Goal: Task Accomplishment & Management: Manage account settings

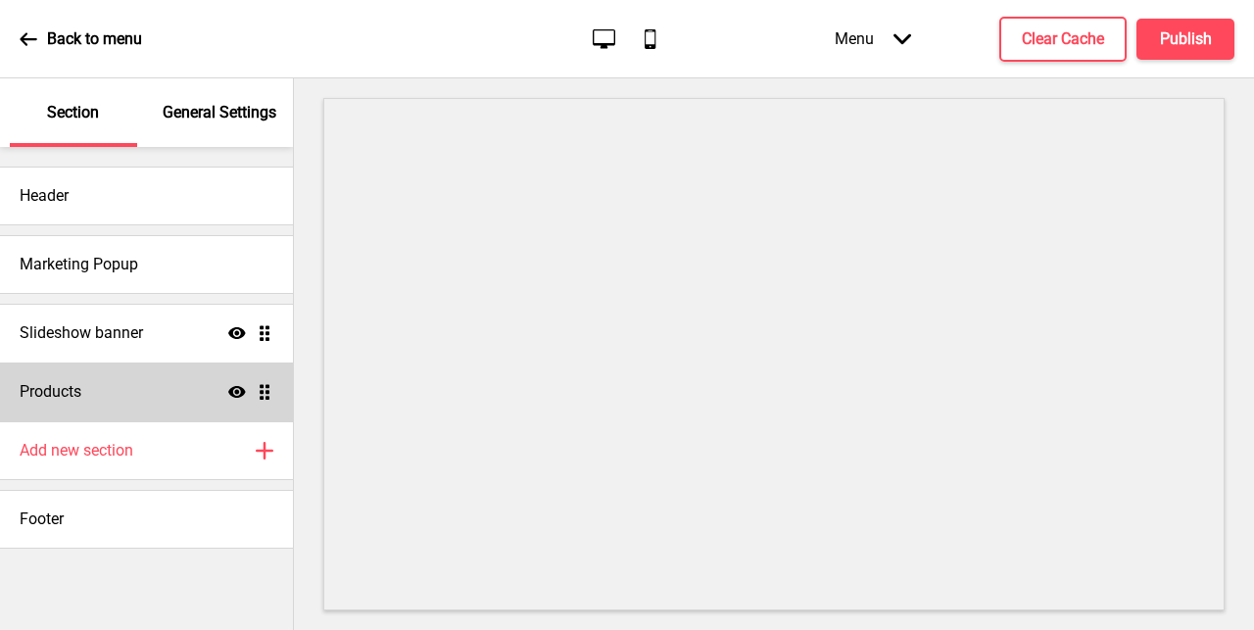
click at [142, 389] on div "Products Show Drag" at bounding box center [146, 392] width 293 height 59
select select "side"
select select "contain"
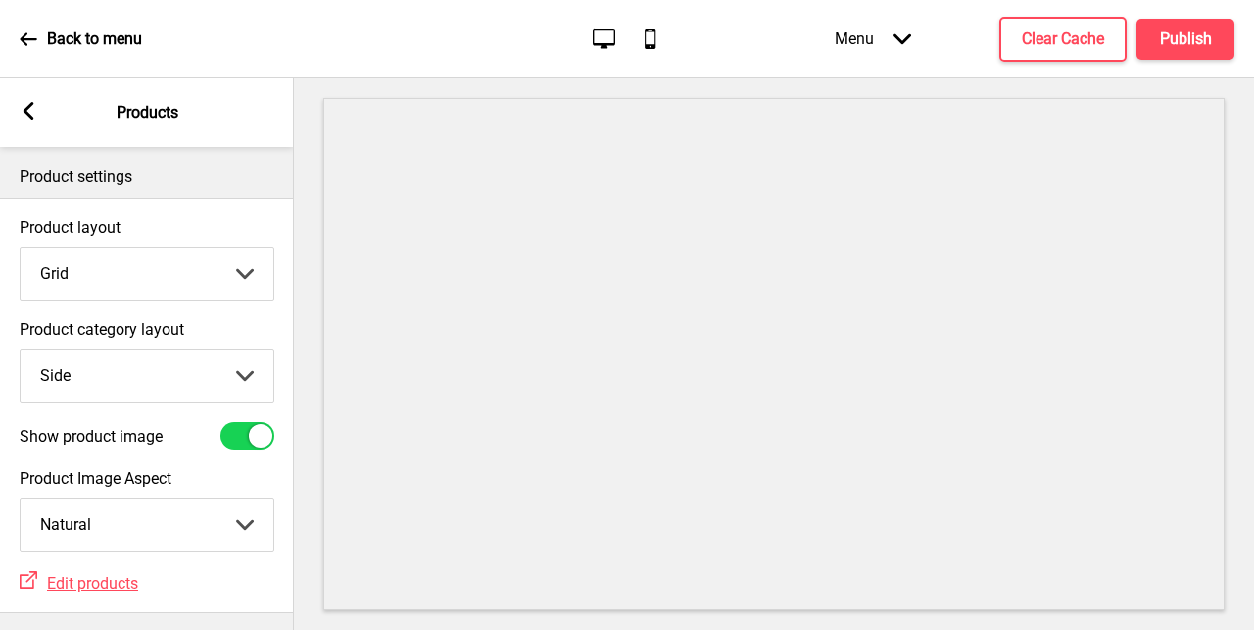
click at [31, 110] on rect at bounding box center [29, 111] width 18 height 18
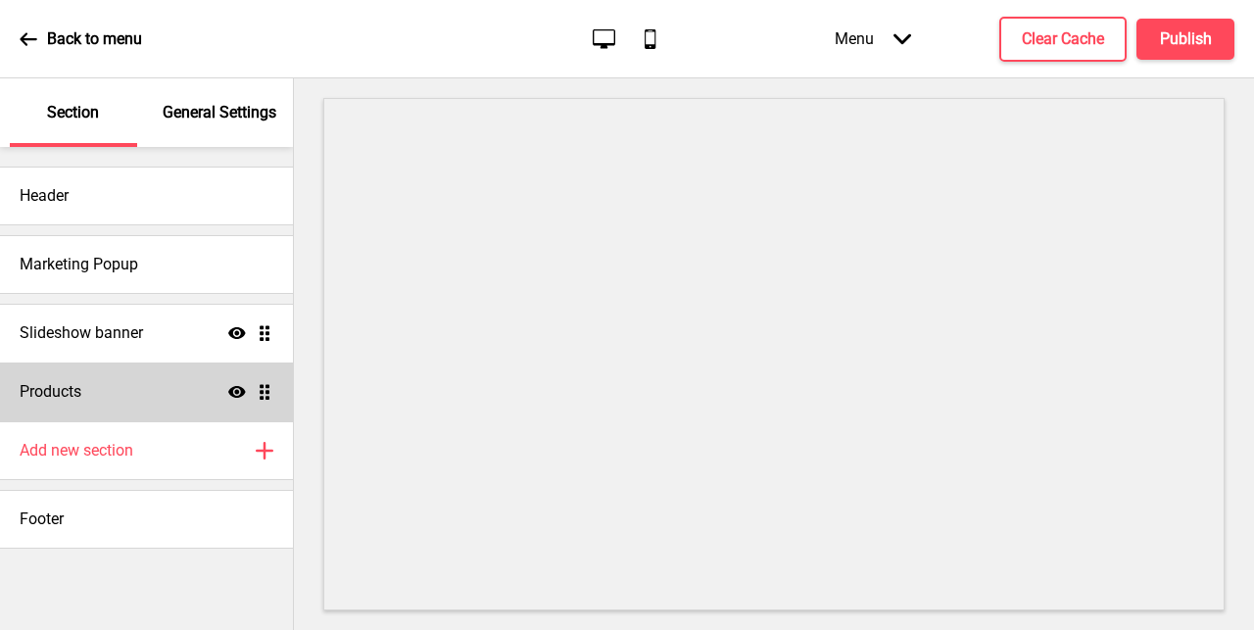
click at [133, 388] on div "Products Show Drag" at bounding box center [146, 392] width 293 height 59
select select "side"
select select "contain"
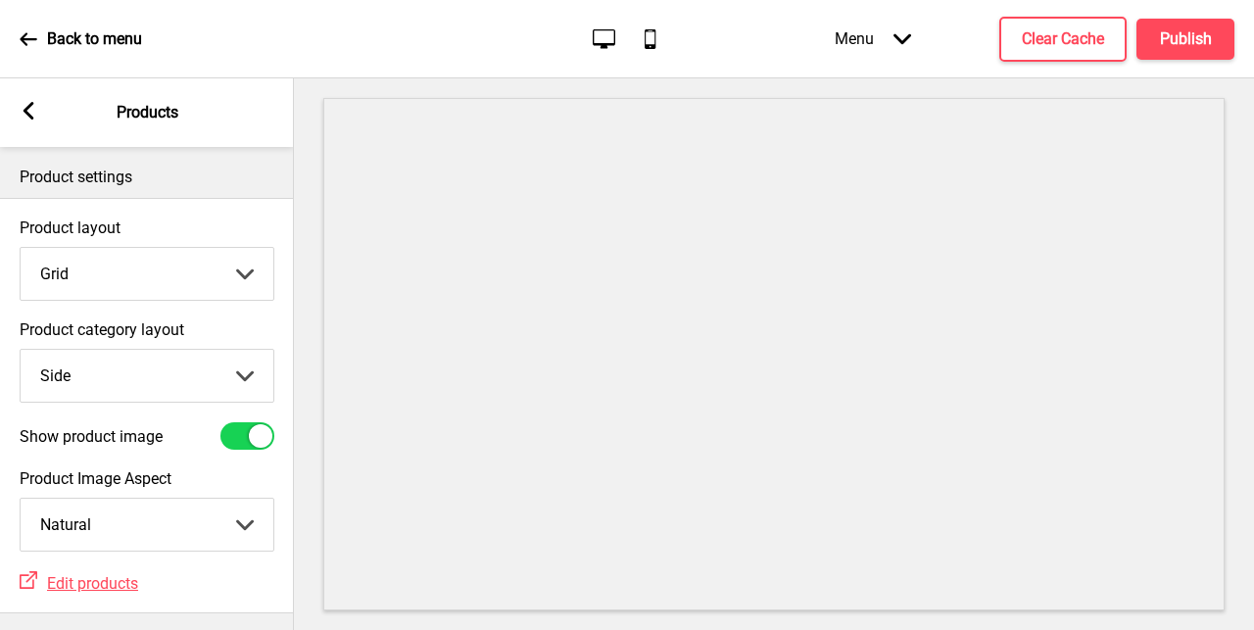
click at [32, 108] on rect at bounding box center [29, 111] width 18 height 18
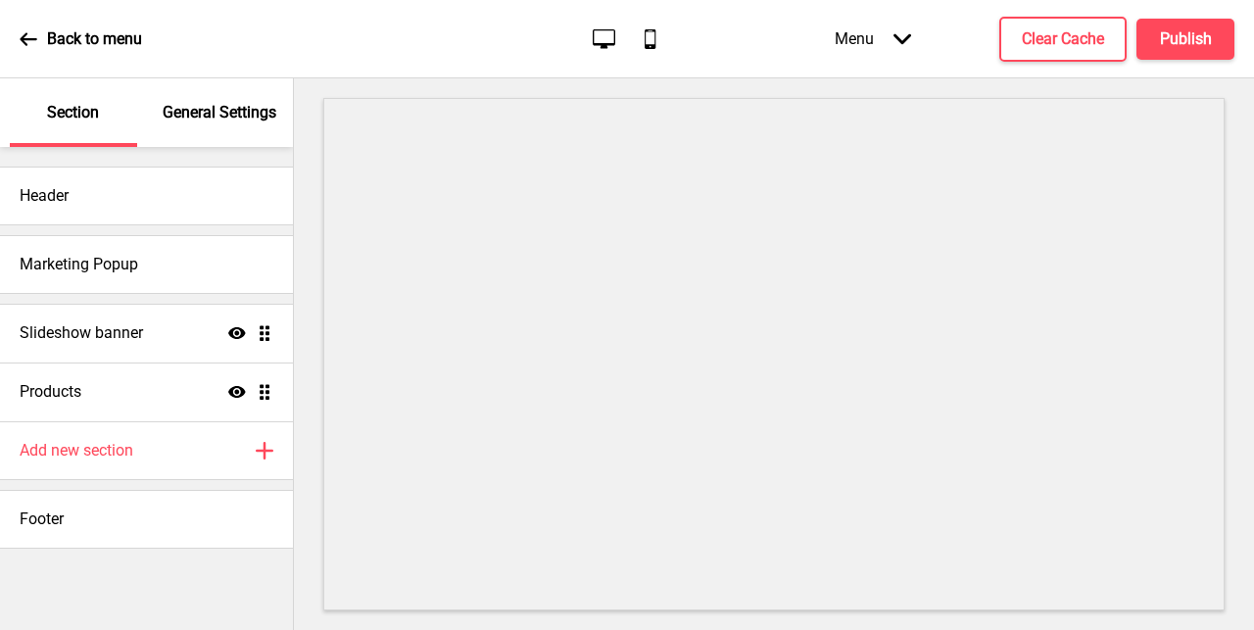
click at [191, 117] on p "General Settings" at bounding box center [220, 113] width 114 height 22
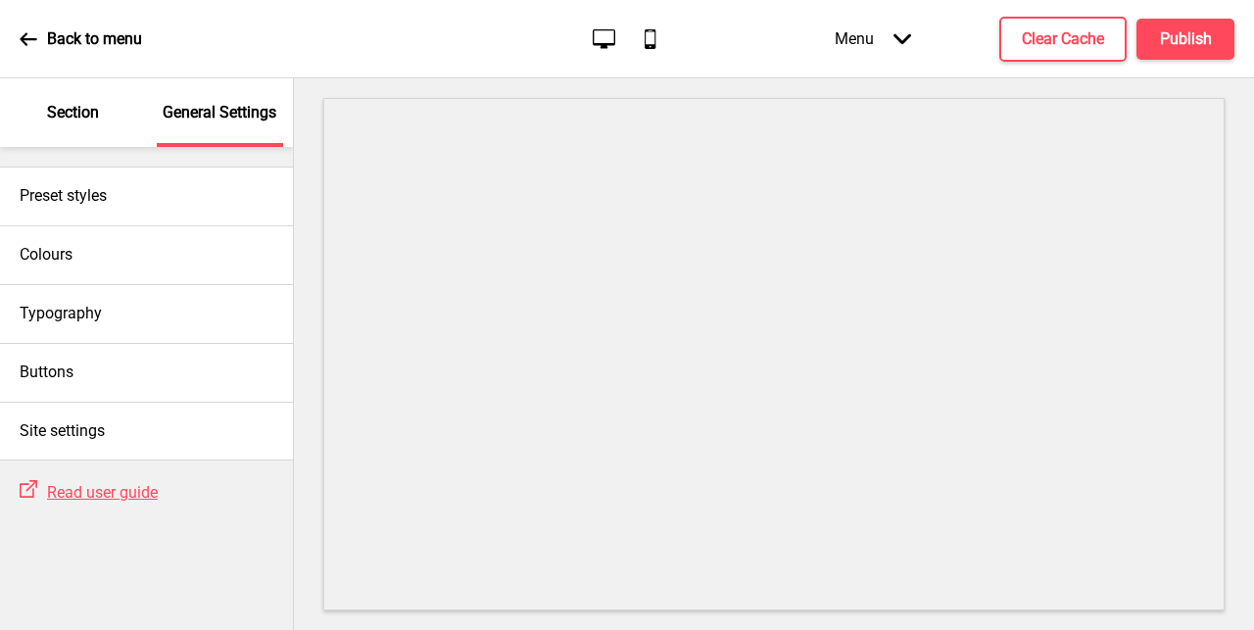
click at [122, 118] on div "Section" at bounding box center [73, 112] width 127 height 69
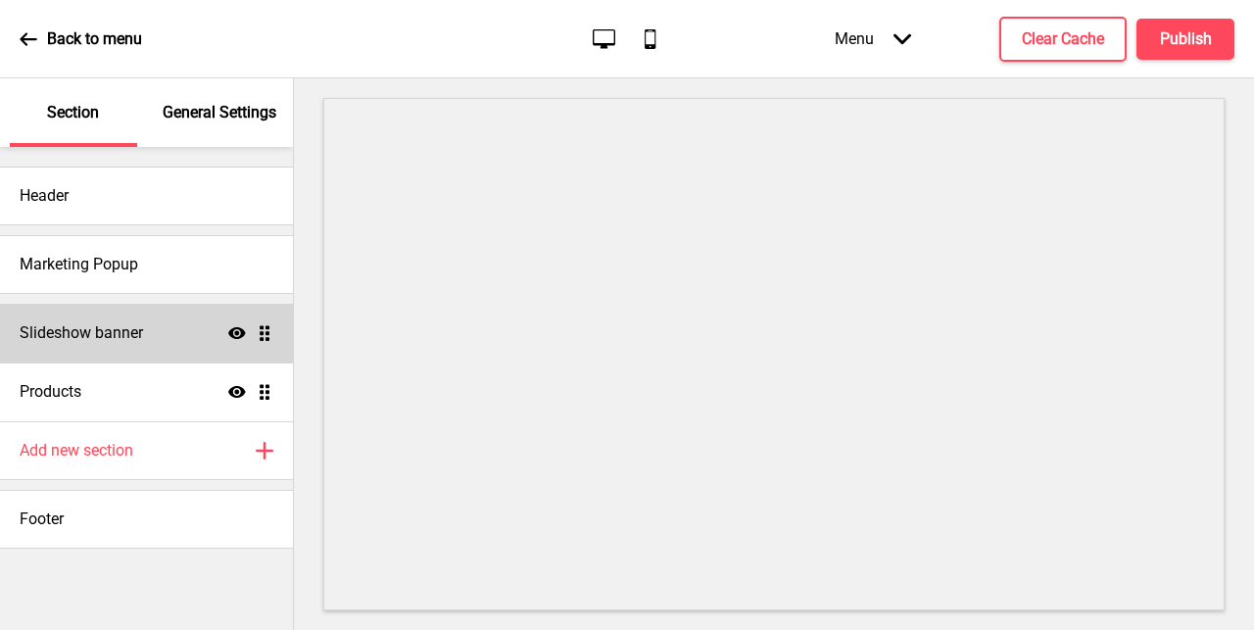
click at [147, 320] on div "Slideshow banner Show Drag" at bounding box center [146, 333] width 293 height 59
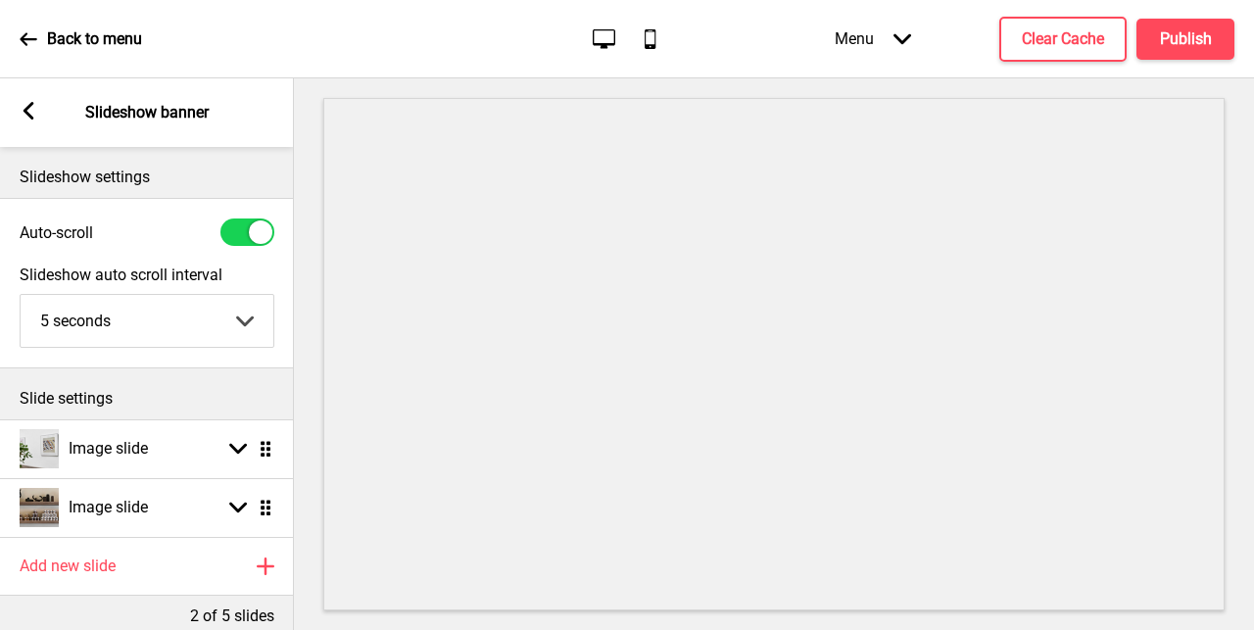
scroll to position [101, 0]
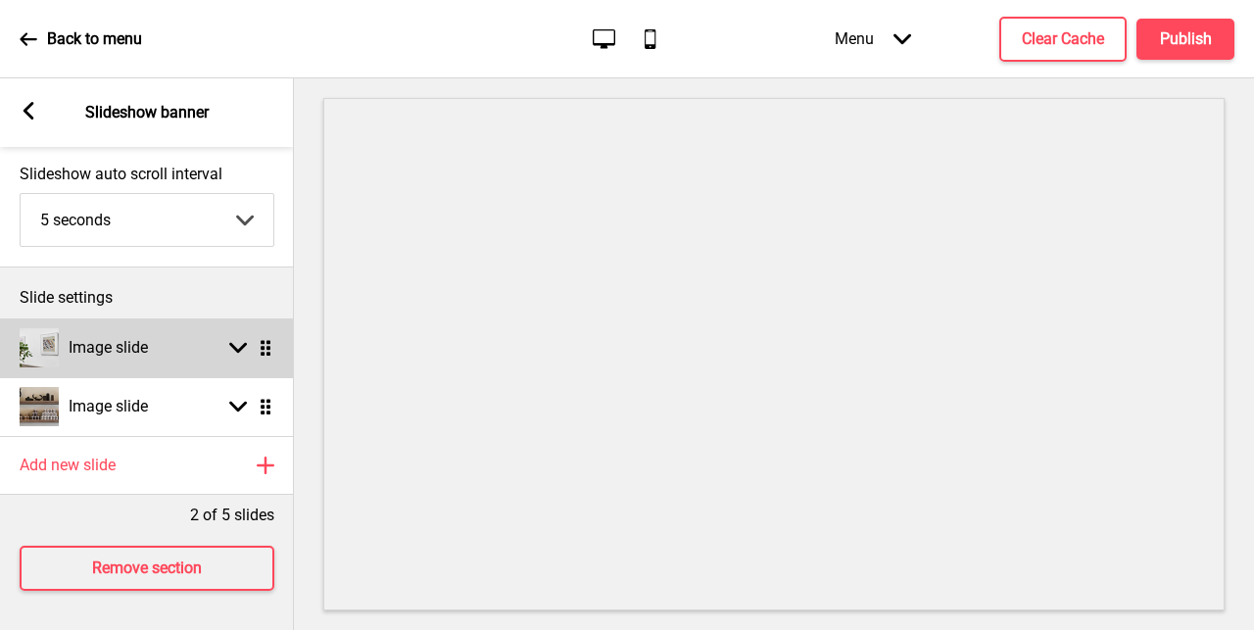
click at [153, 349] on div "Image slide Arrow down Drag" at bounding box center [147, 347] width 294 height 59
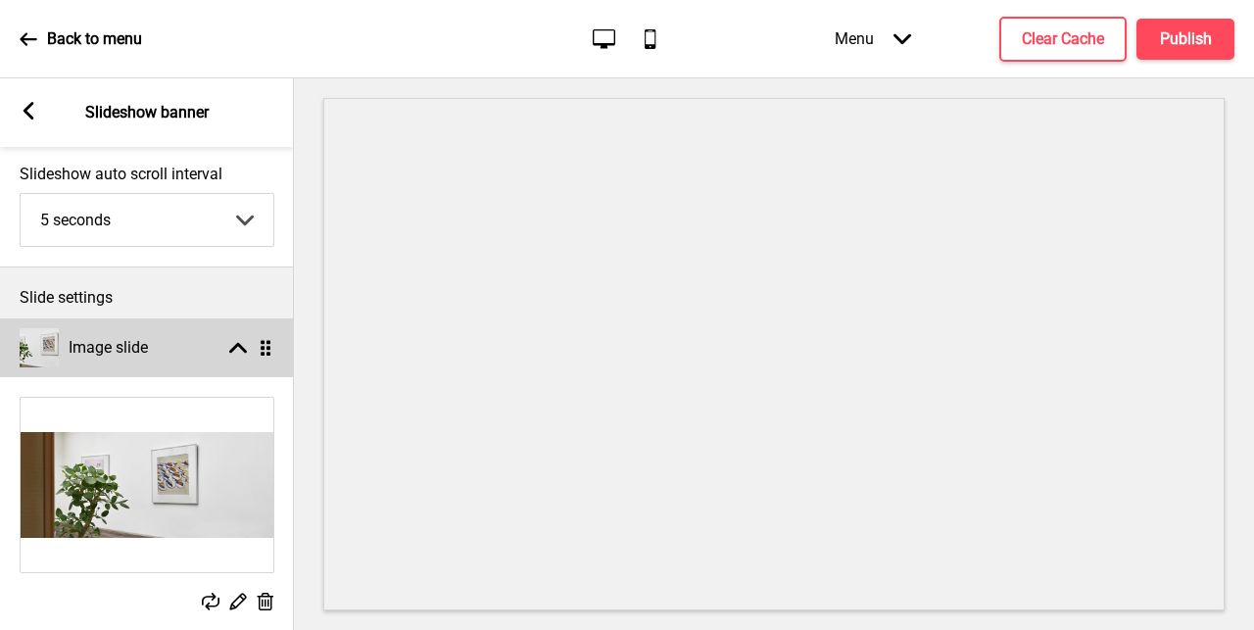
click at [153, 349] on div "Image slide Arrow up Drag" at bounding box center [147, 347] width 294 height 59
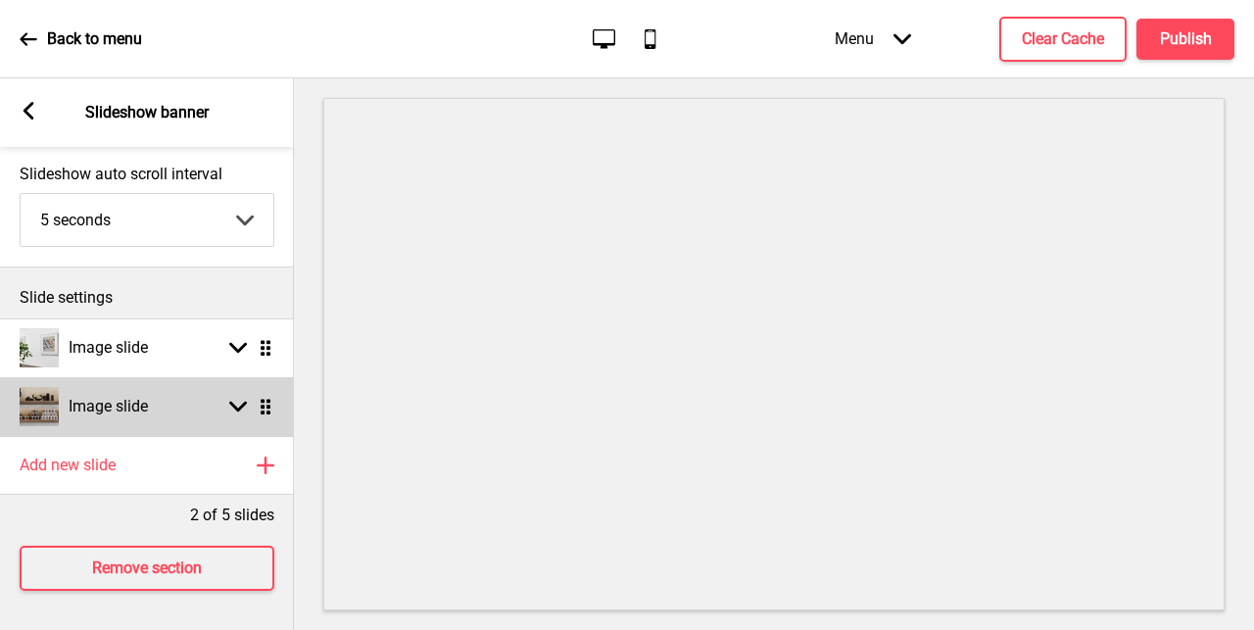
click at [148, 421] on div "Image slide" at bounding box center [84, 406] width 128 height 39
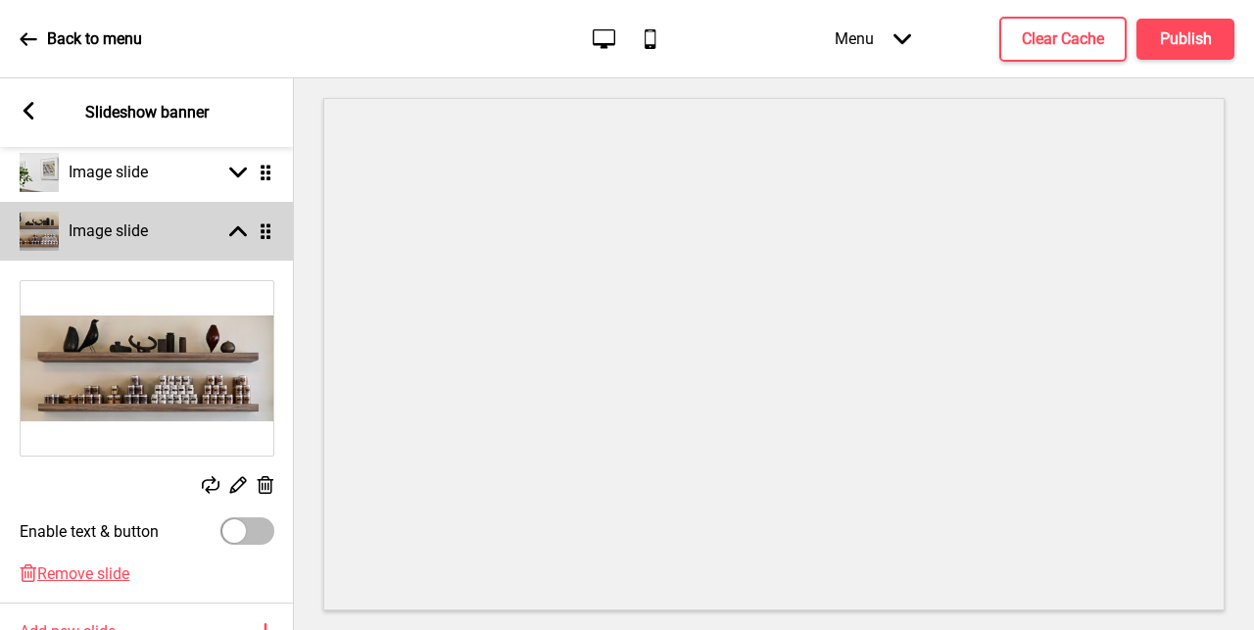
scroll to position [300, 0]
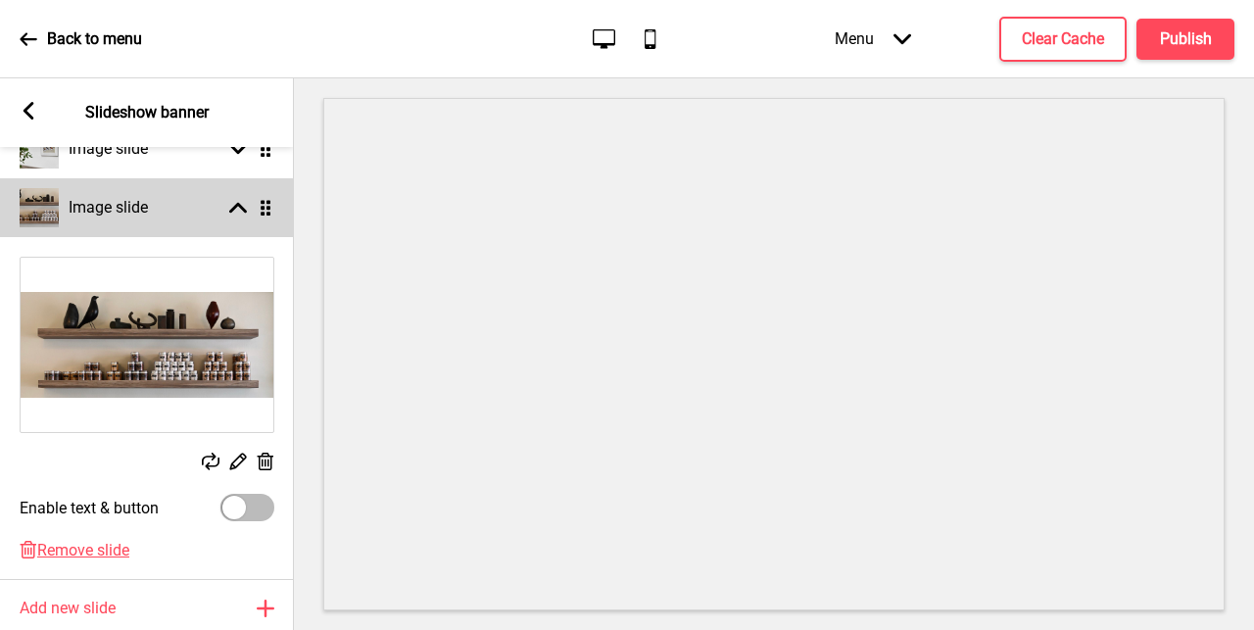
click at [209, 217] on div "Image slide Arrow up Drag" at bounding box center [147, 207] width 294 height 59
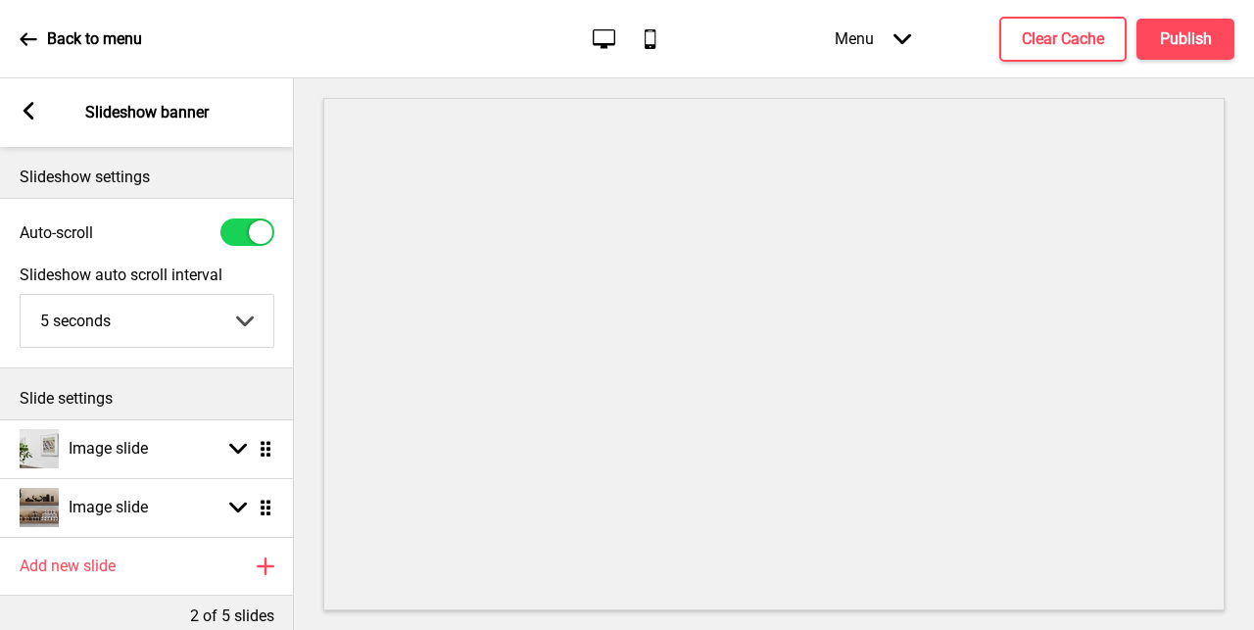
scroll to position [101, 0]
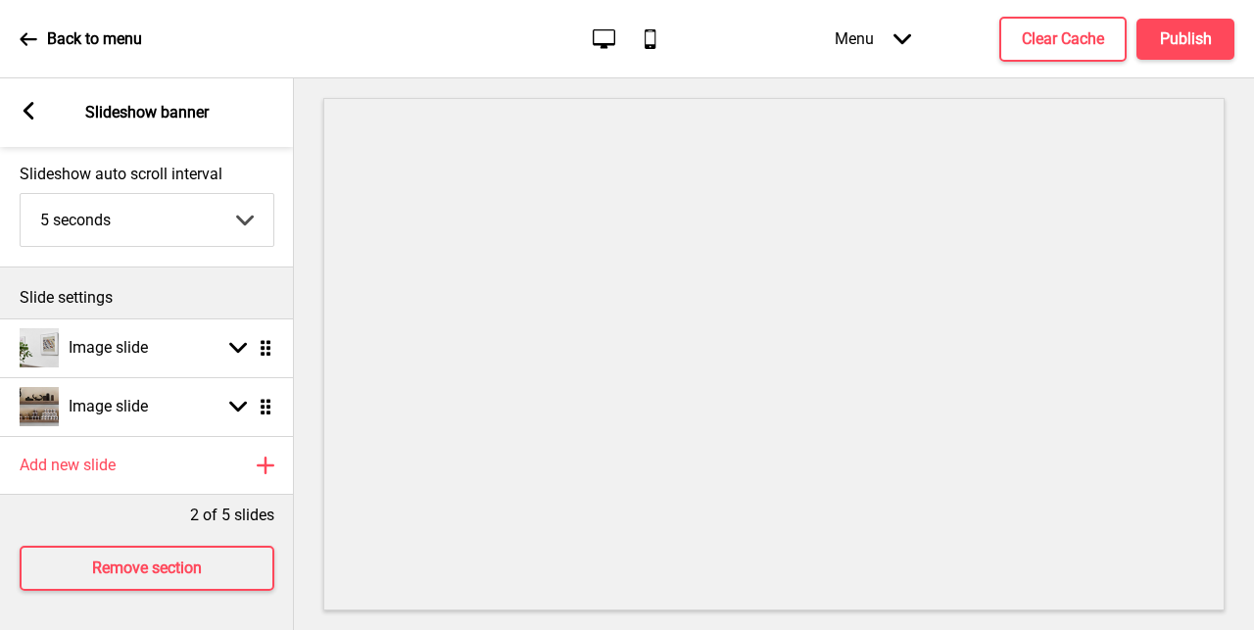
click at [33, 108] on rect at bounding box center [29, 111] width 18 height 18
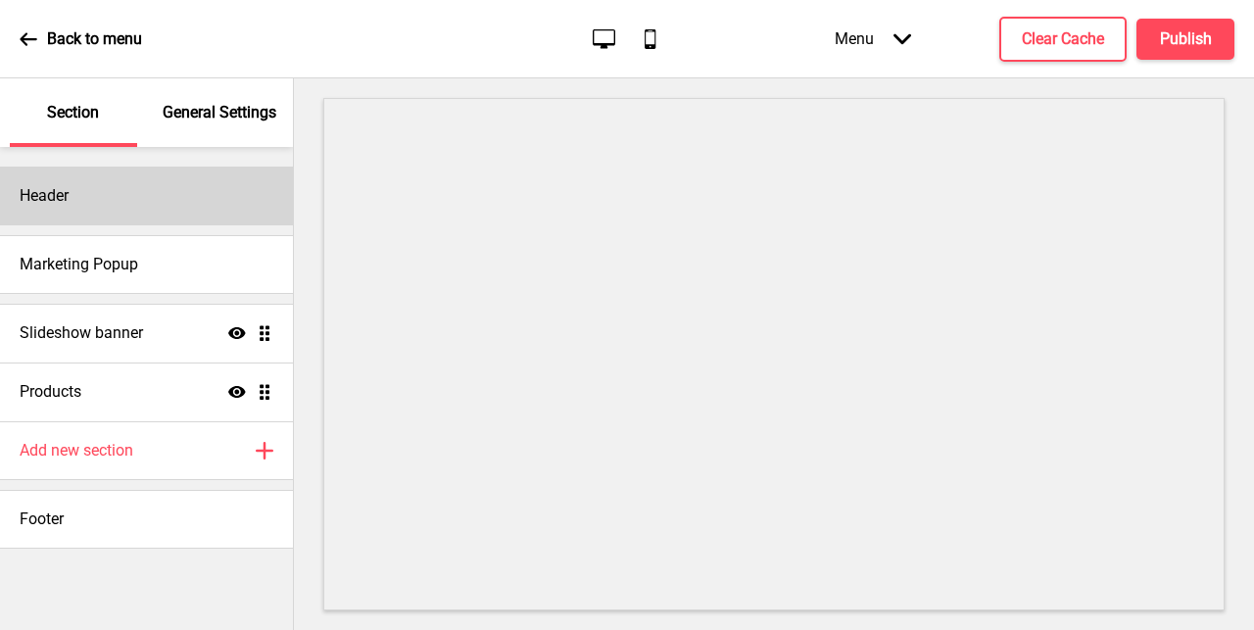
click at [157, 203] on div "Header" at bounding box center [146, 196] width 293 height 59
select select "Roboto"
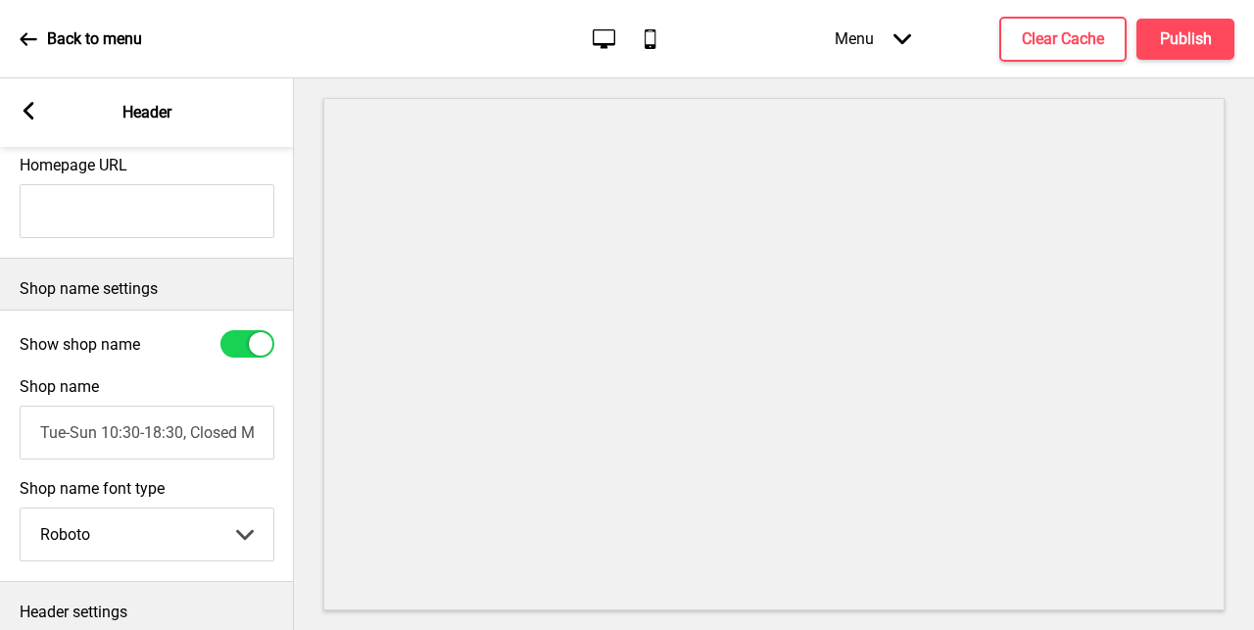
scroll to position [485, 0]
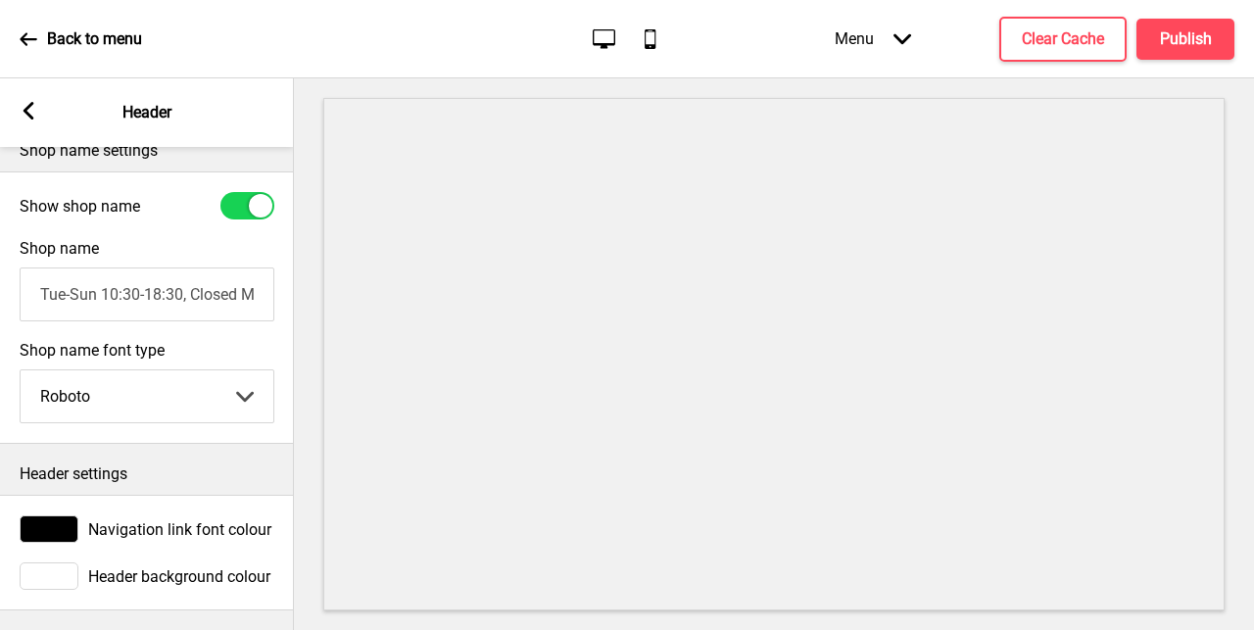
click at [29, 117] on icon at bounding box center [29, 111] width 11 height 18
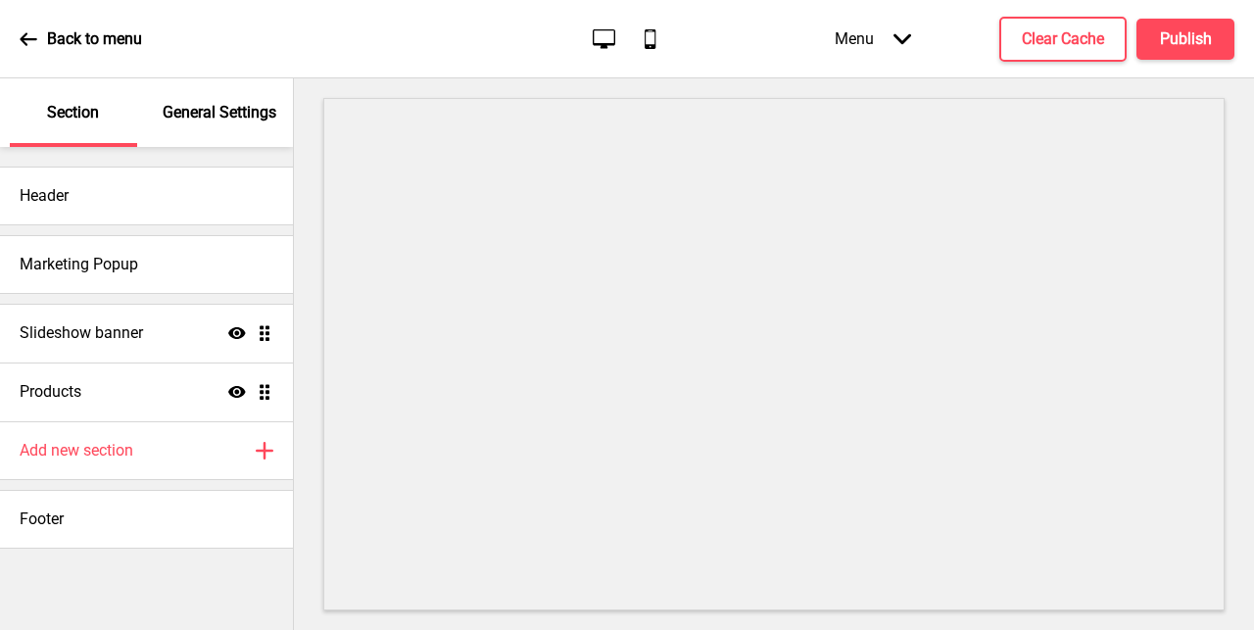
click at [183, 127] on div "General Settings" at bounding box center [220, 112] width 127 height 69
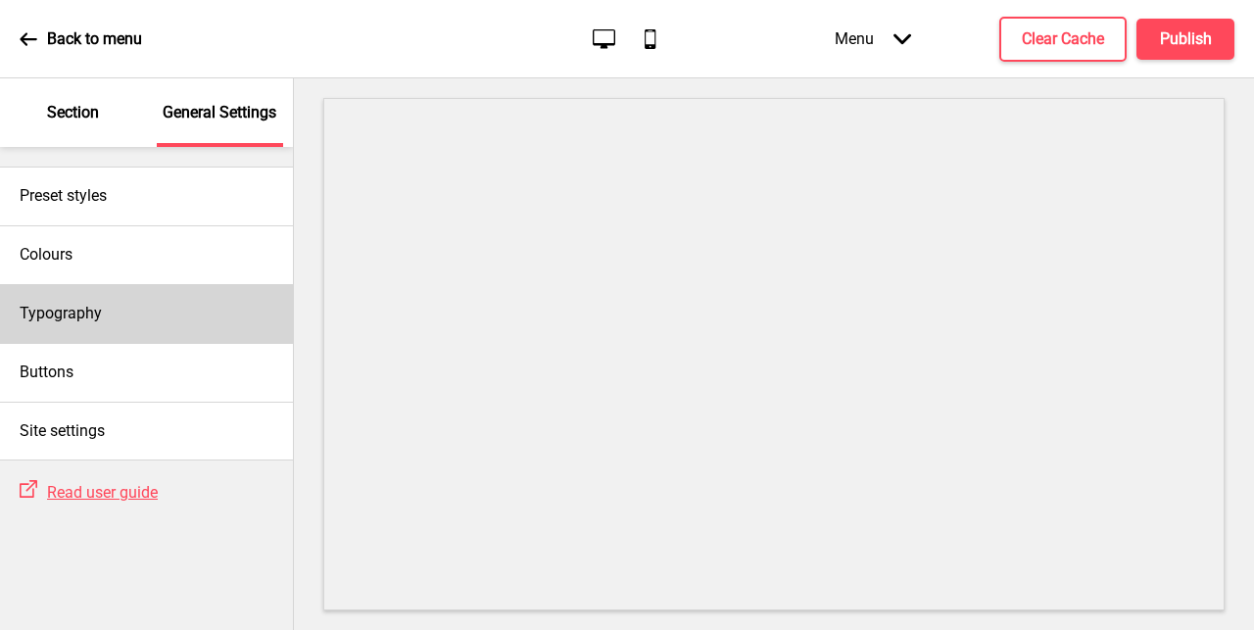
click at [130, 326] on div "Typography" at bounding box center [146, 313] width 293 height 59
select select "Roboto"
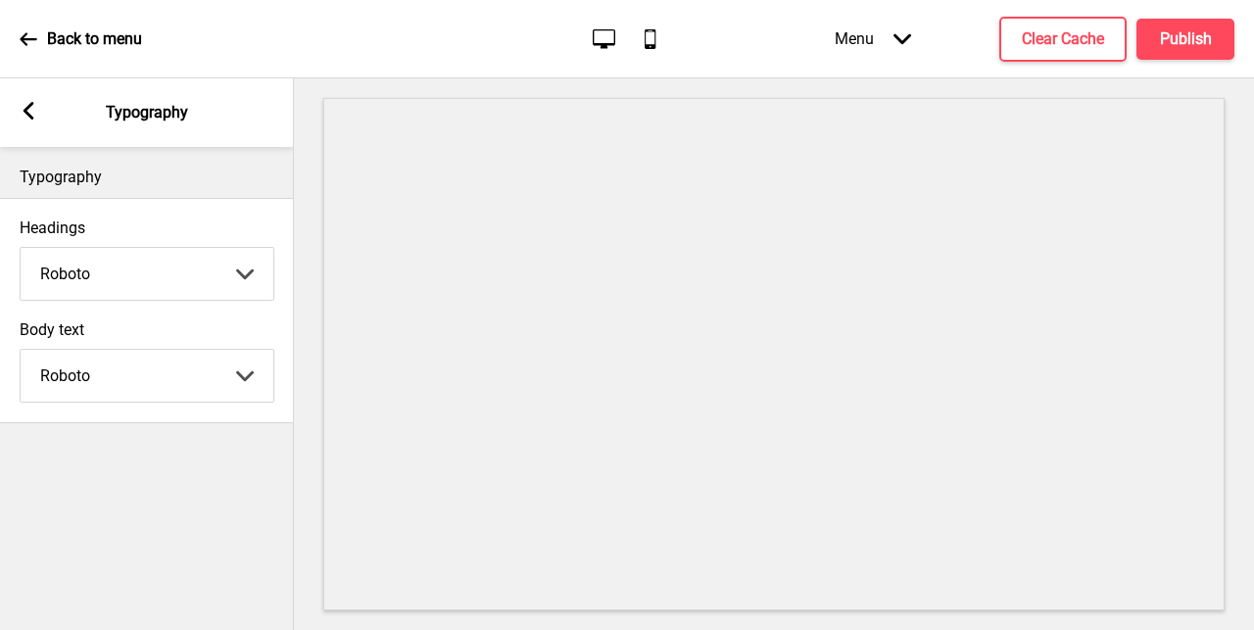
click at [32, 124] on div "Arrow left Typography" at bounding box center [147, 112] width 294 height 69
click at [23, 109] on rect at bounding box center [29, 111] width 18 height 18
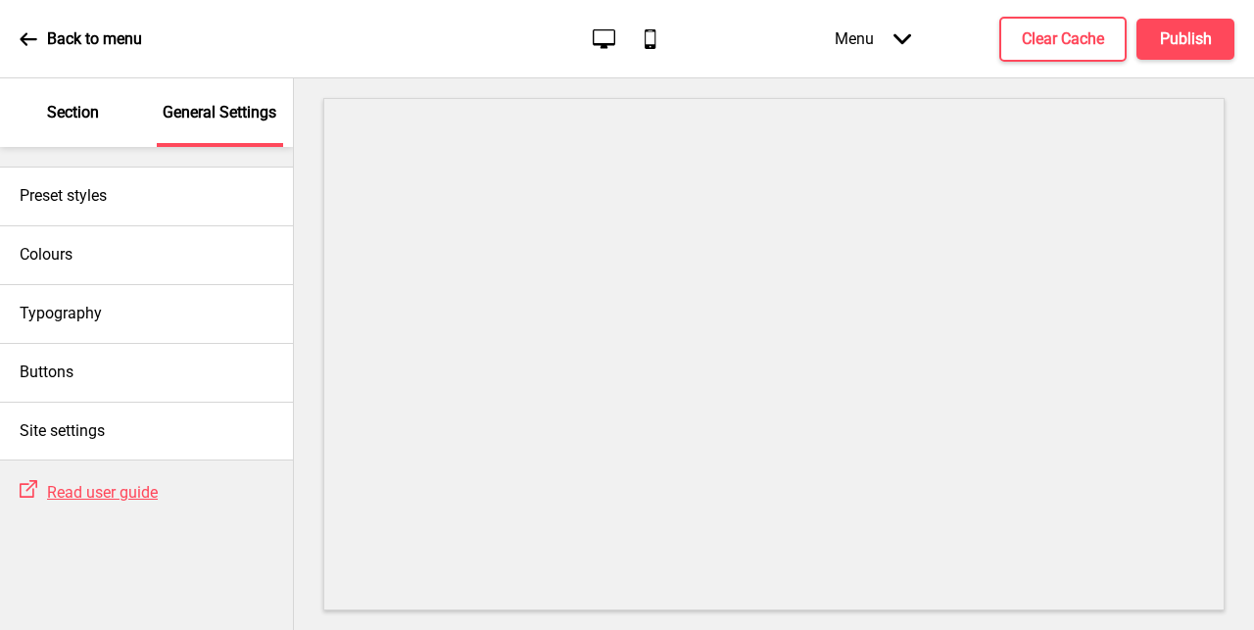
click at [81, 122] on p "Section" at bounding box center [73, 113] width 52 height 22
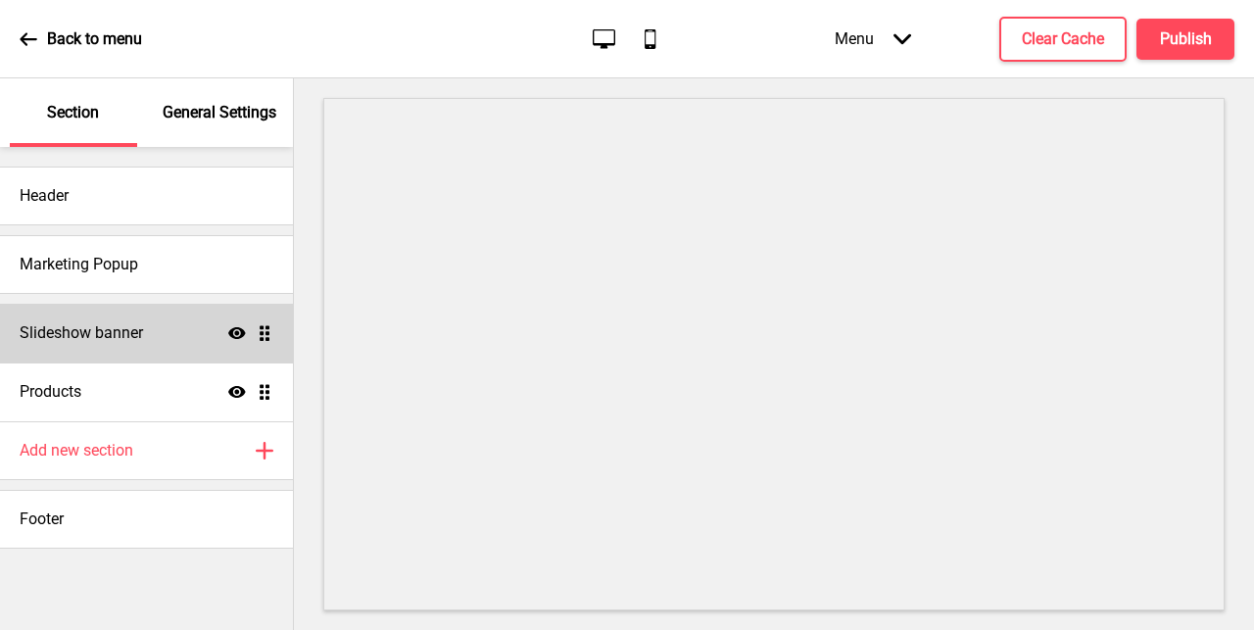
click at [179, 348] on div "Slideshow banner Show Drag" at bounding box center [146, 333] width 293 height 59
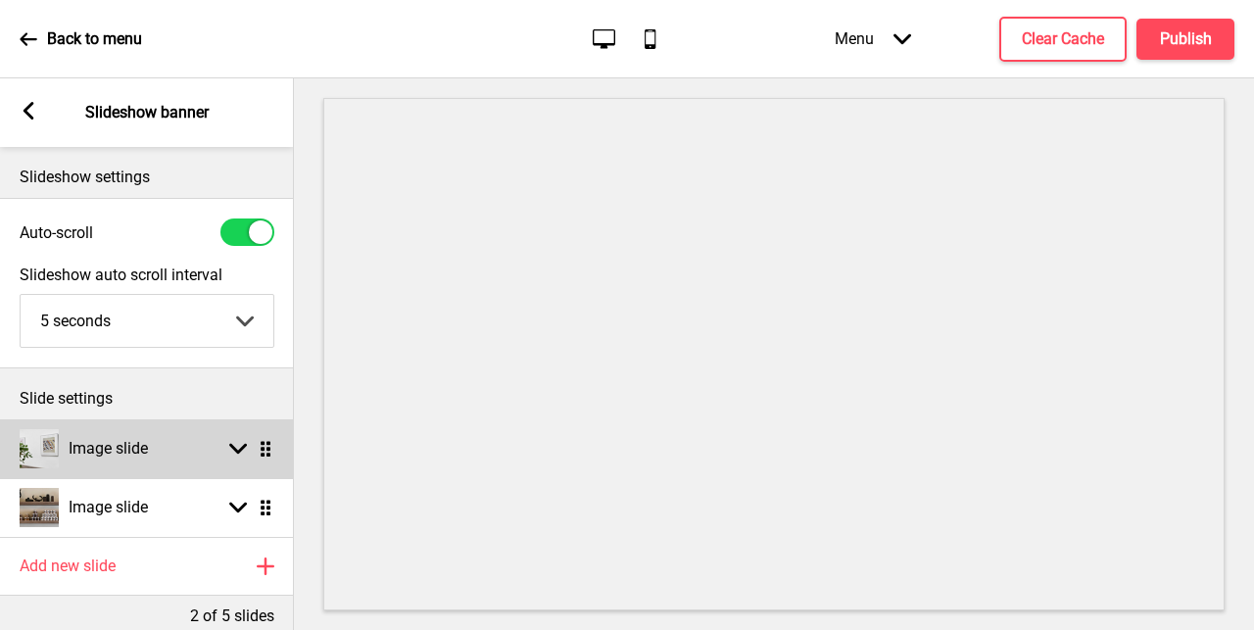
click at [154, 438] on div "Image slide Arrow down Drag" at bounding box center [147, 448] width 294 height 59
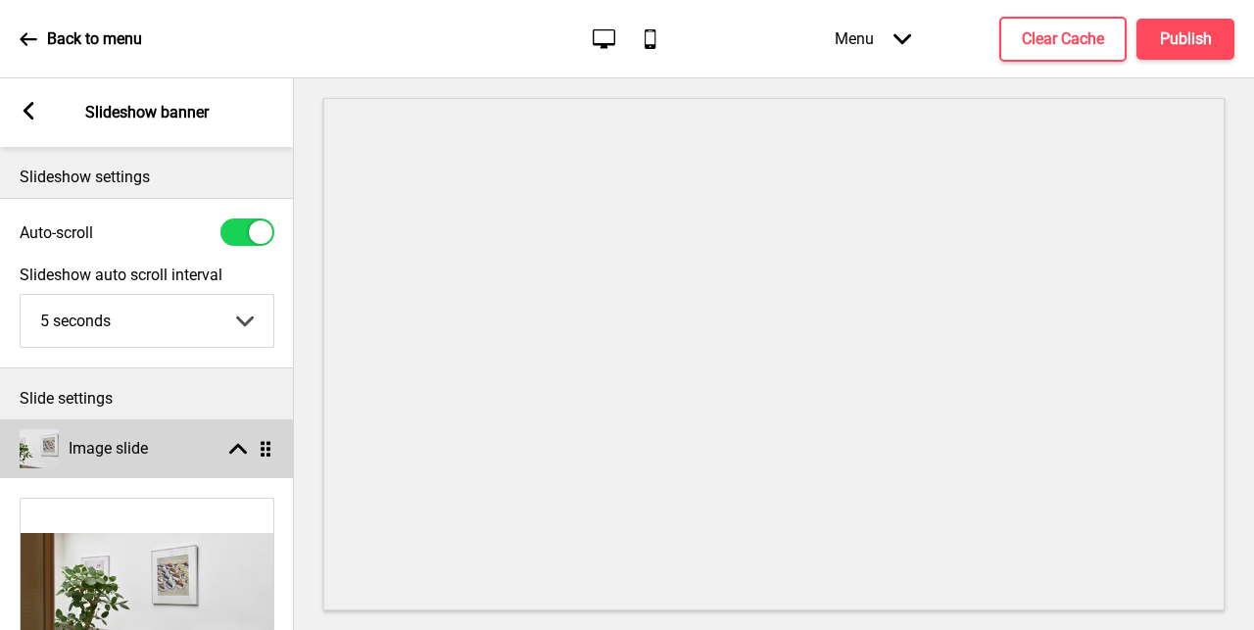
click at [154, 438] on div "Image slide Arrow up Drag" at bounding box center [147, 448] width 294 height 59
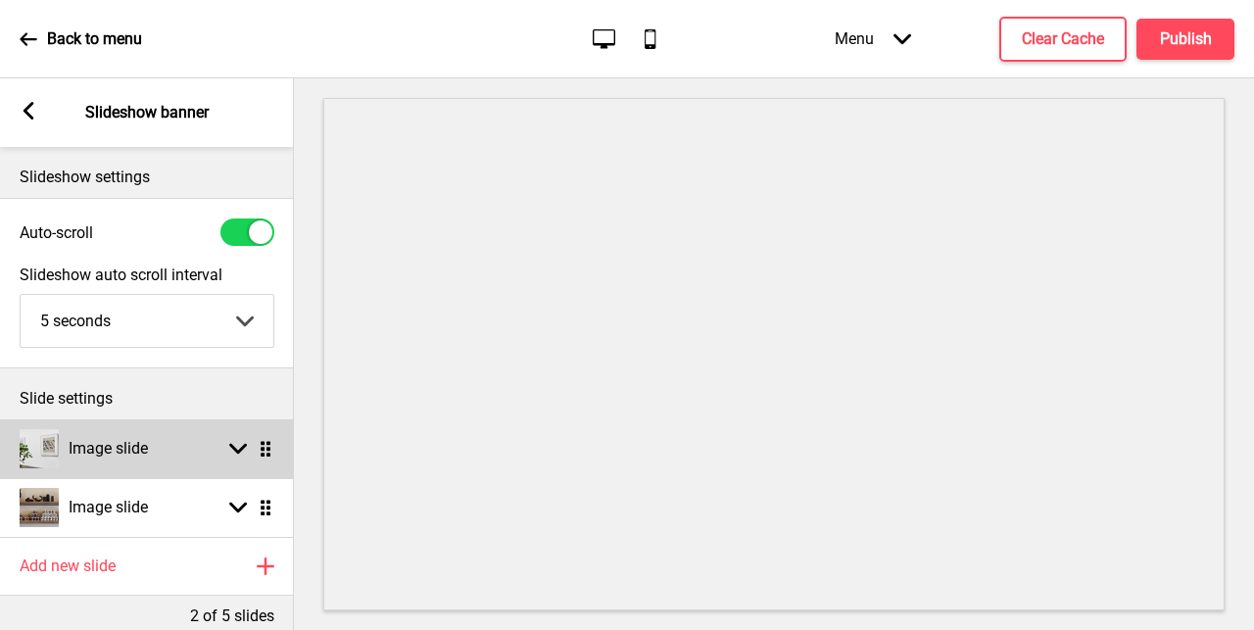
click at [154, 438] on div "Image slide Arrow down Drag" at bounding box center [147, 448] width 294 height 59
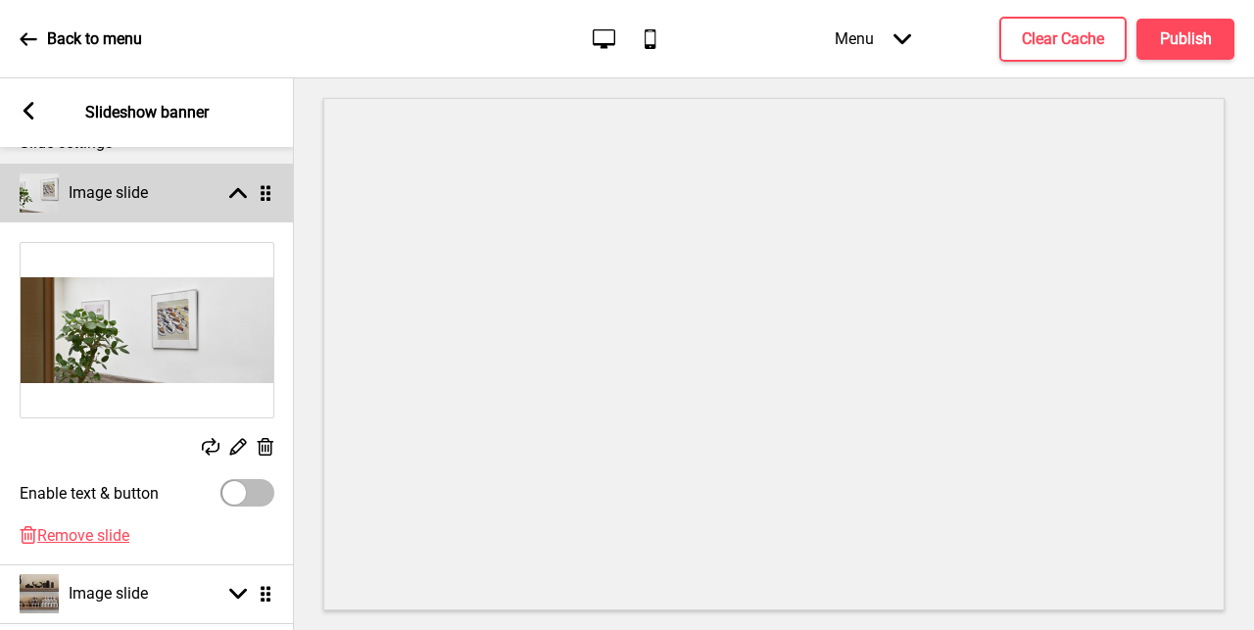
scroll to position [220, 0]
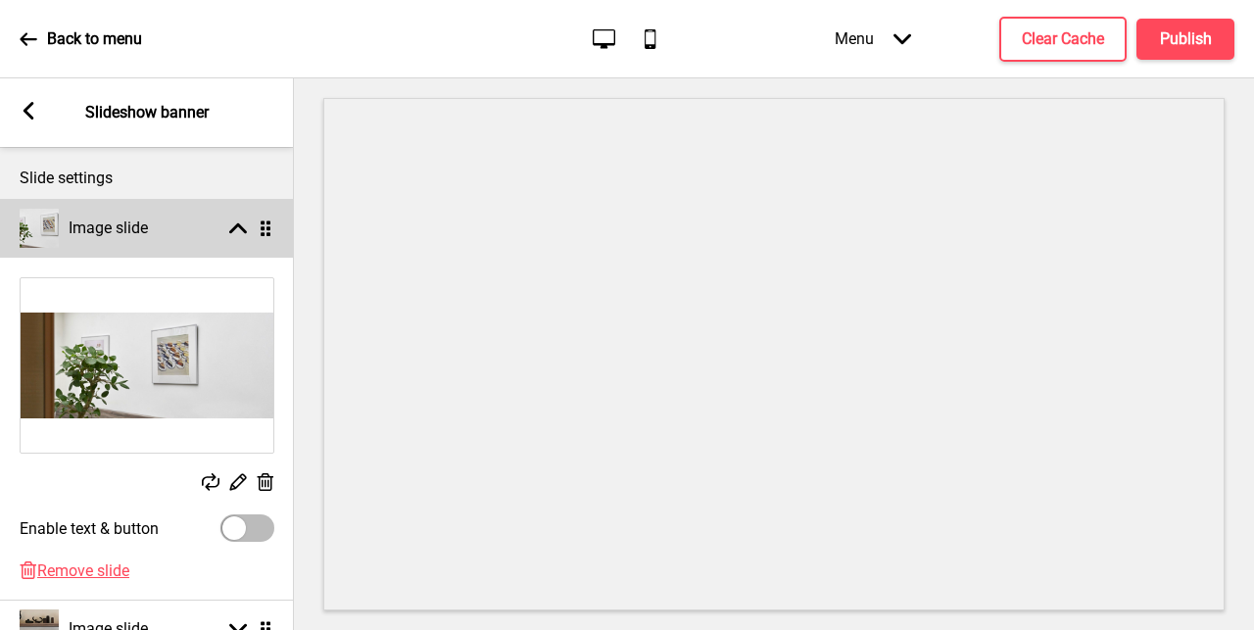
click at [195, 222] on div "Image slide Arrow up Drag" at bounding box center [147, 228] width 294 height 59
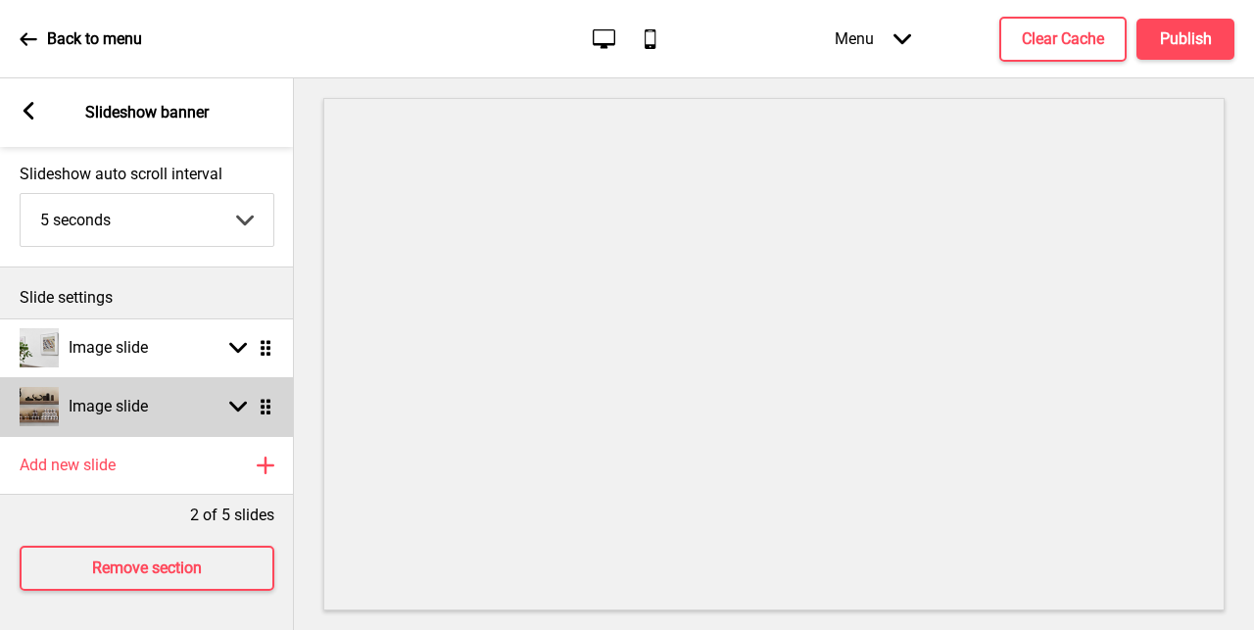
click at [135, 407] on h4 "Image slide" at bounding box center [108, 407] width 79 height 22
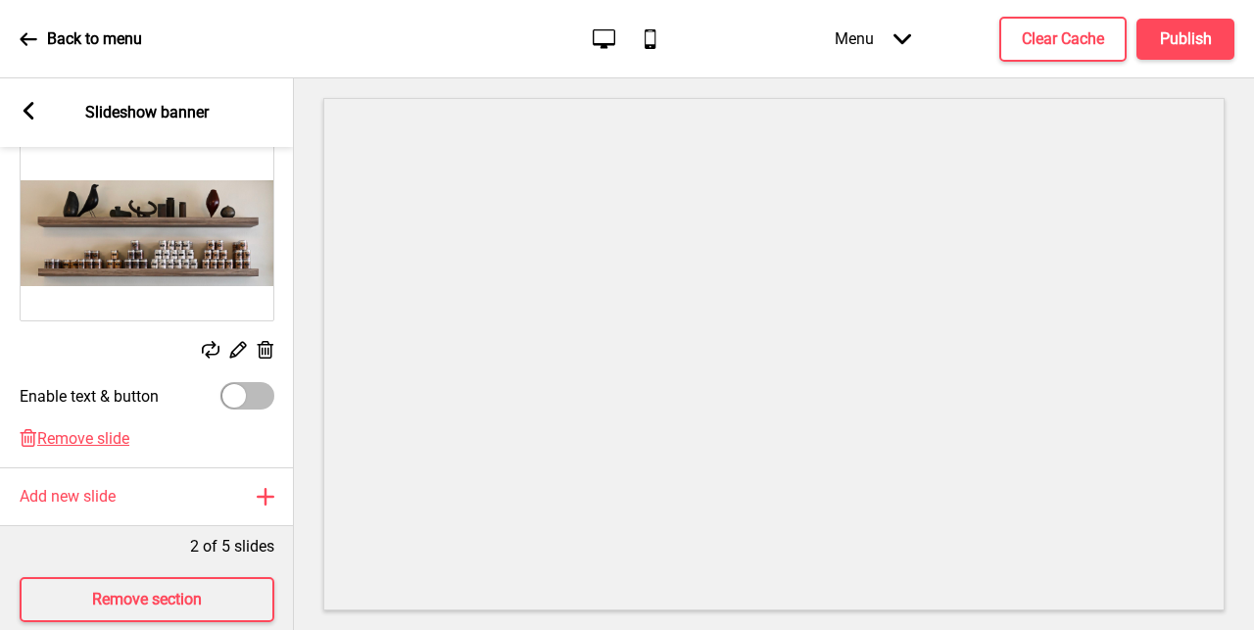
scroll to position [442, 0]
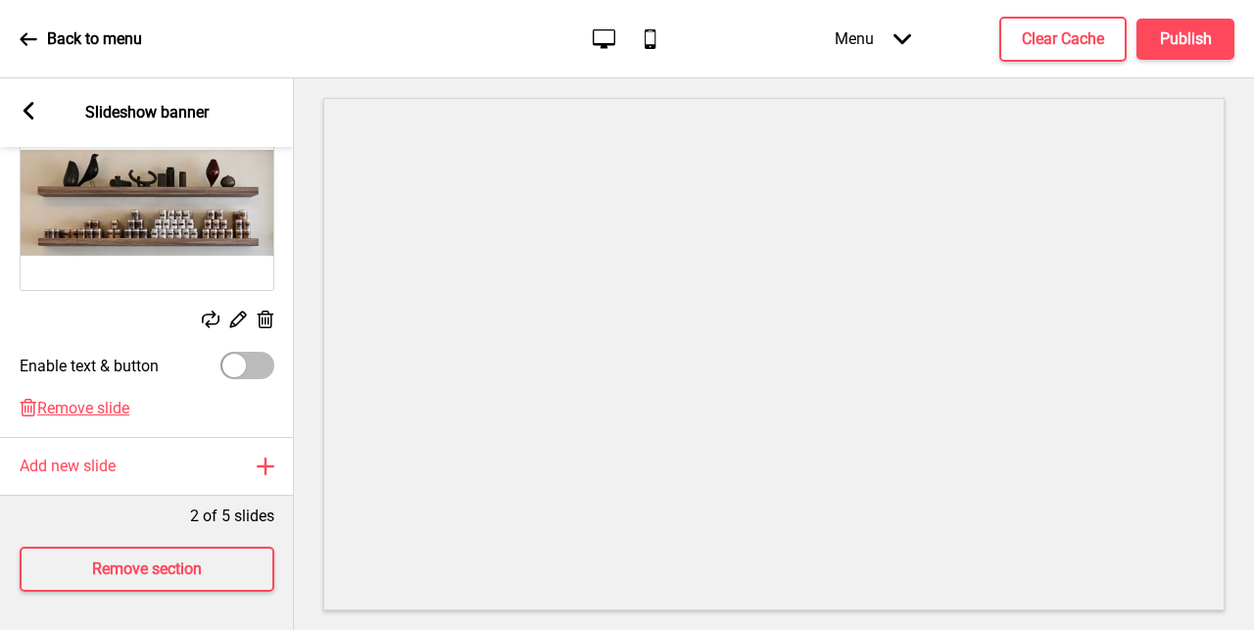
click at [236, 359] on div at bounding box center [234, 366] width 24 height 24
checkbox input "true"
select select "right"
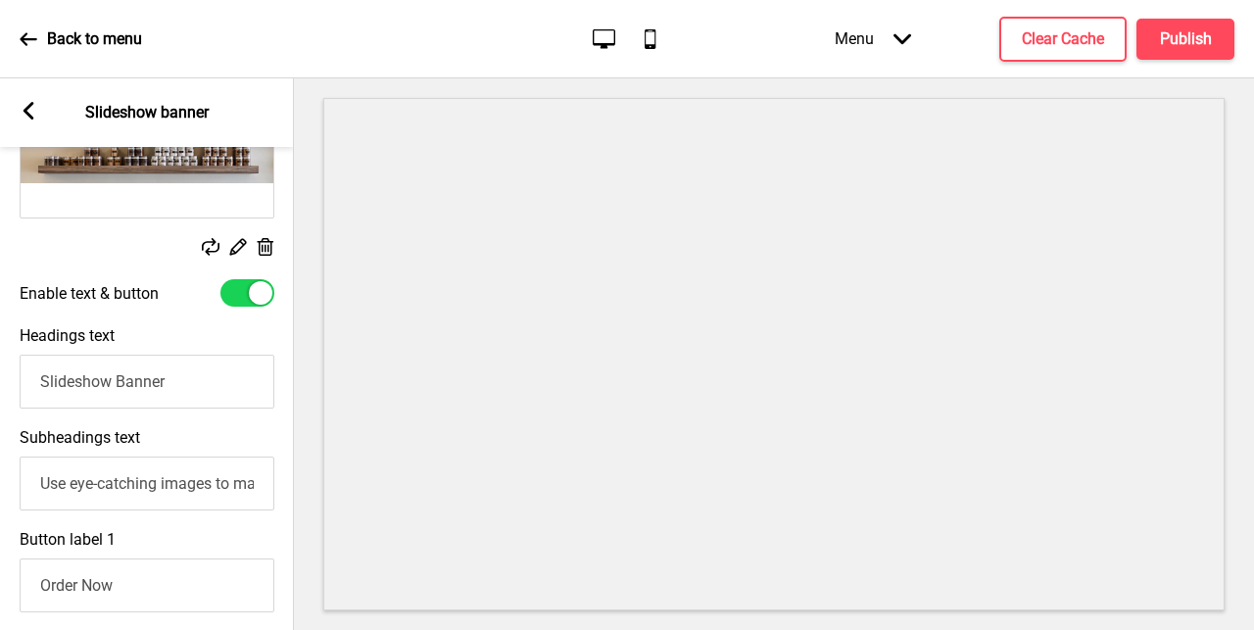
scroll to position [513, 0]
click at [258, 284] on div at bounding box center [261, 294] width 24 height 24
checkbox input "false"
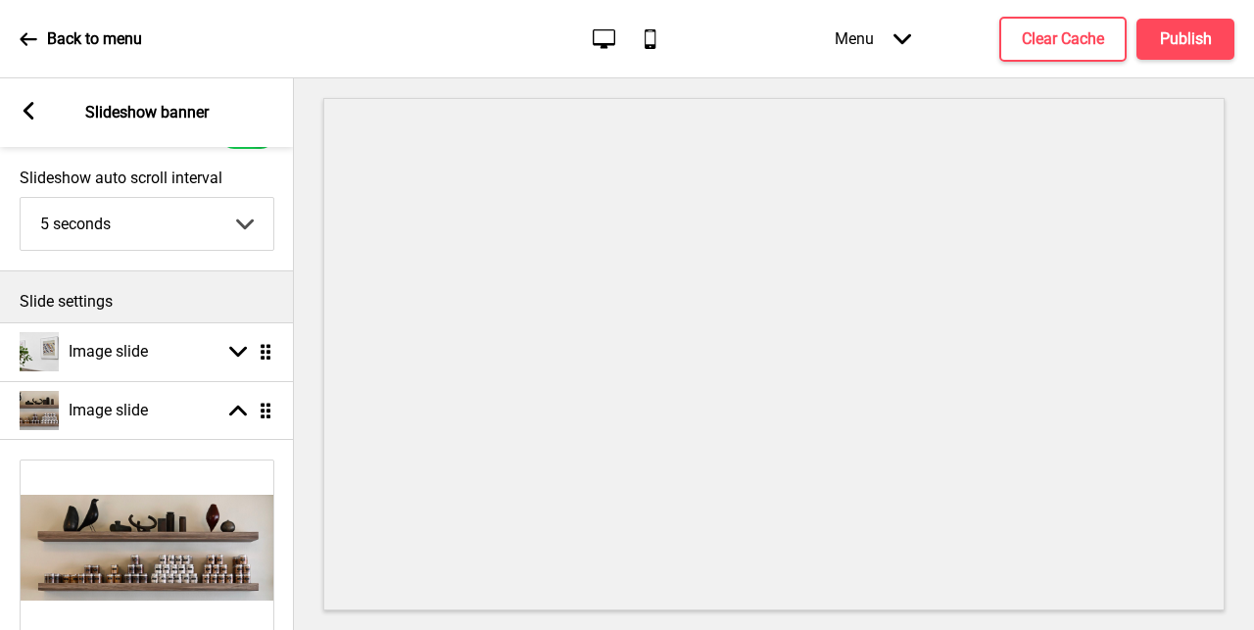
scroll to position [0, 0]
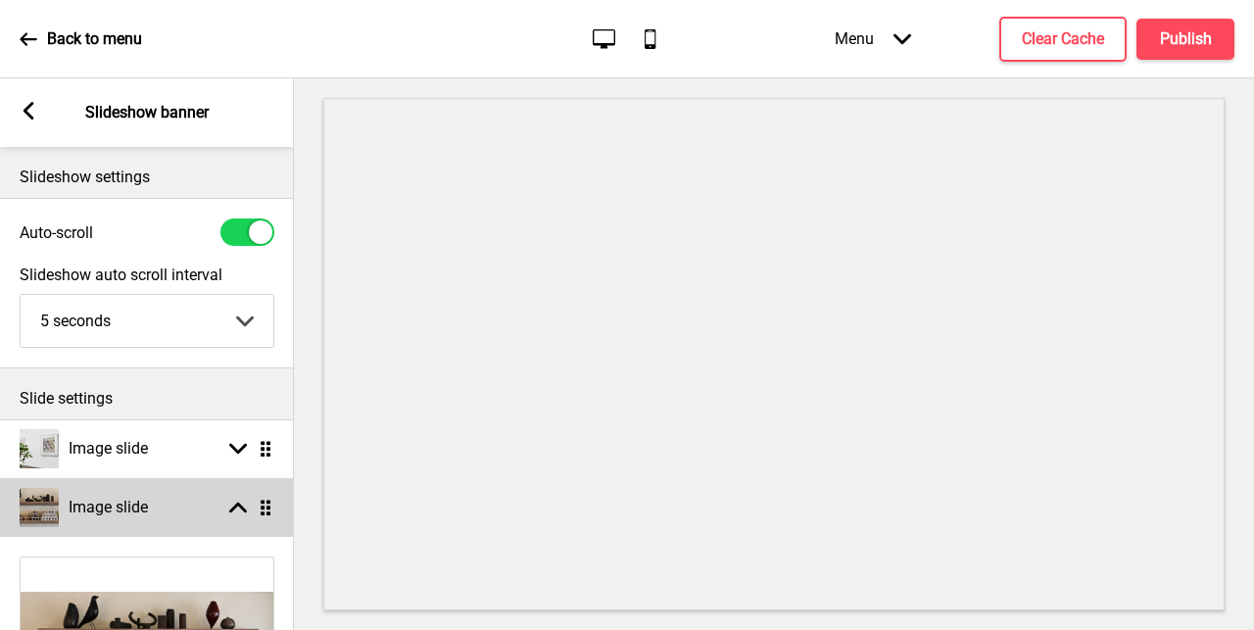
click at [124, 512] on h4 "Image slide" at bounding box center [108, 508] width 79 height 22
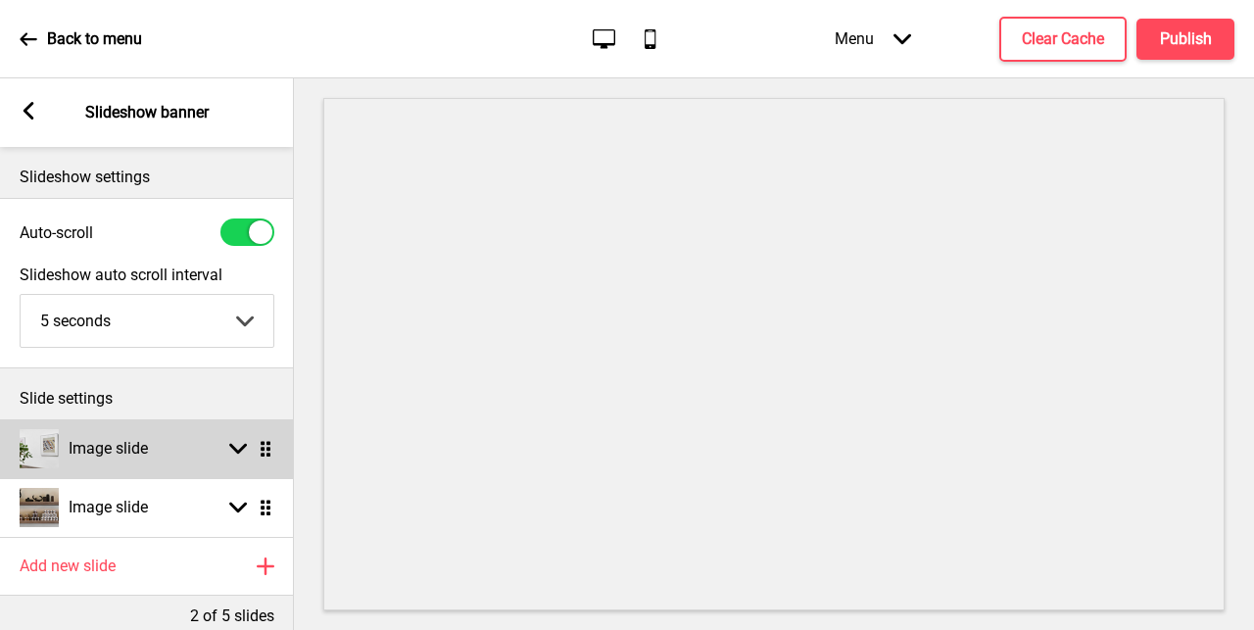
click at [169, 462] on div "Image slide Arrow down Drag" at bounding box center [147, 448] width 294 height 59
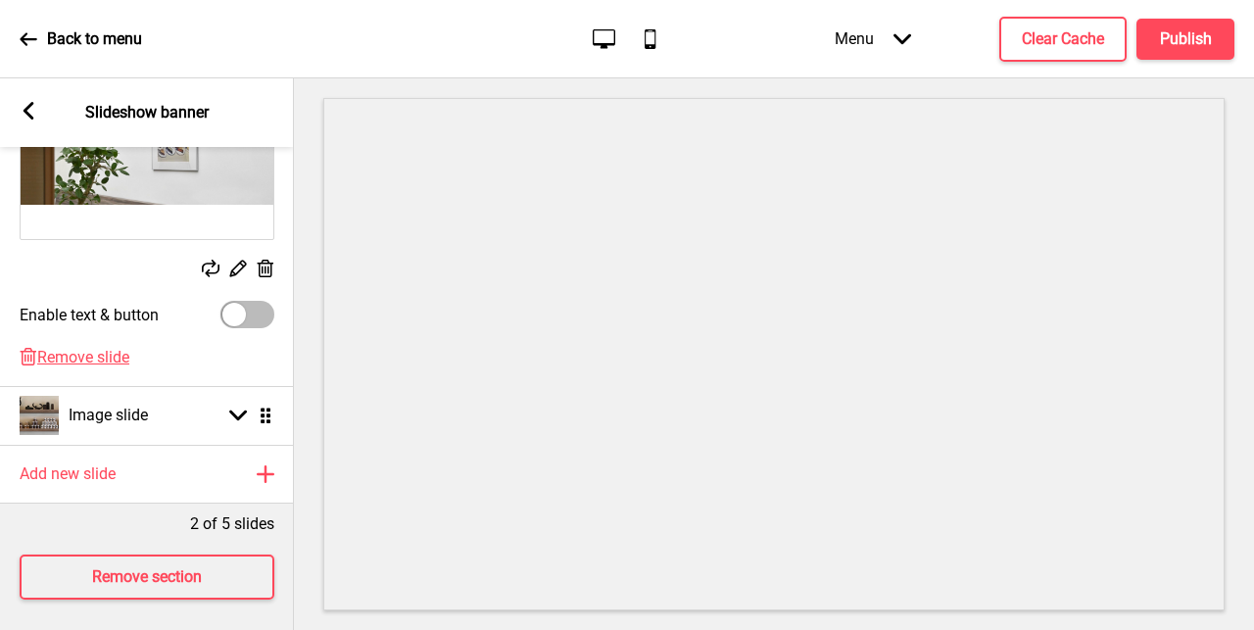
scroll to position [431, 0]
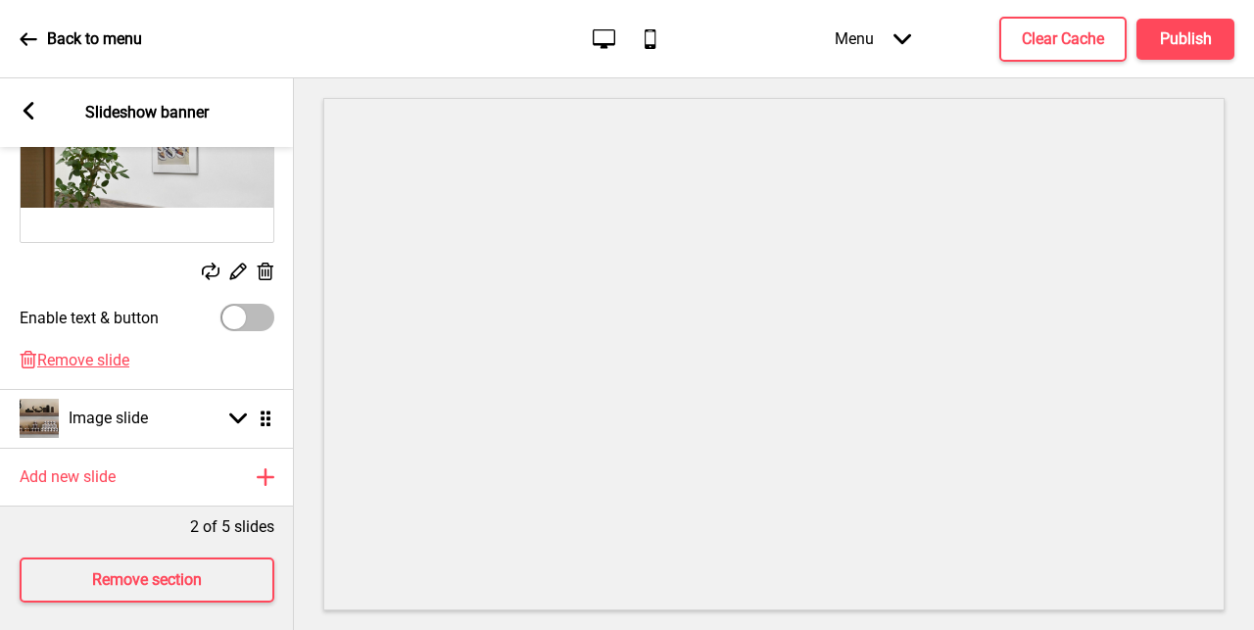
click at [243, 319] on div at bounding box center [234, 318] width 24 height 24
checkbox input "true"
select select "right"
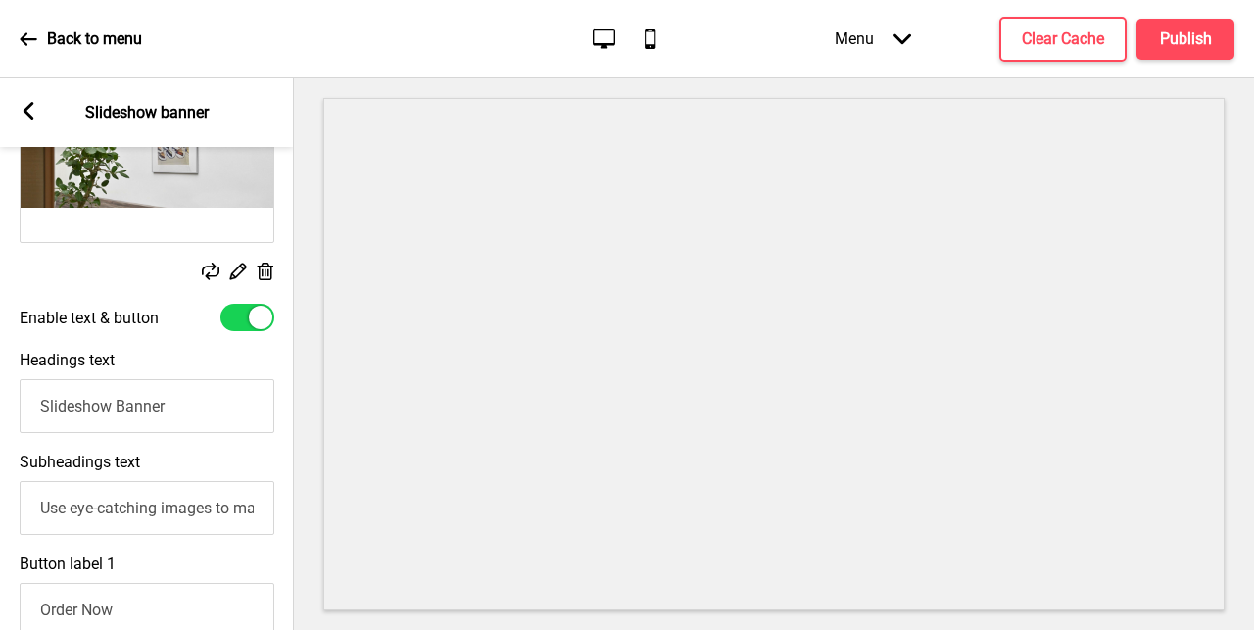
click at [243, 319] on div at bounding box center [247, 317] width 54 height 27
checkbox input "false"
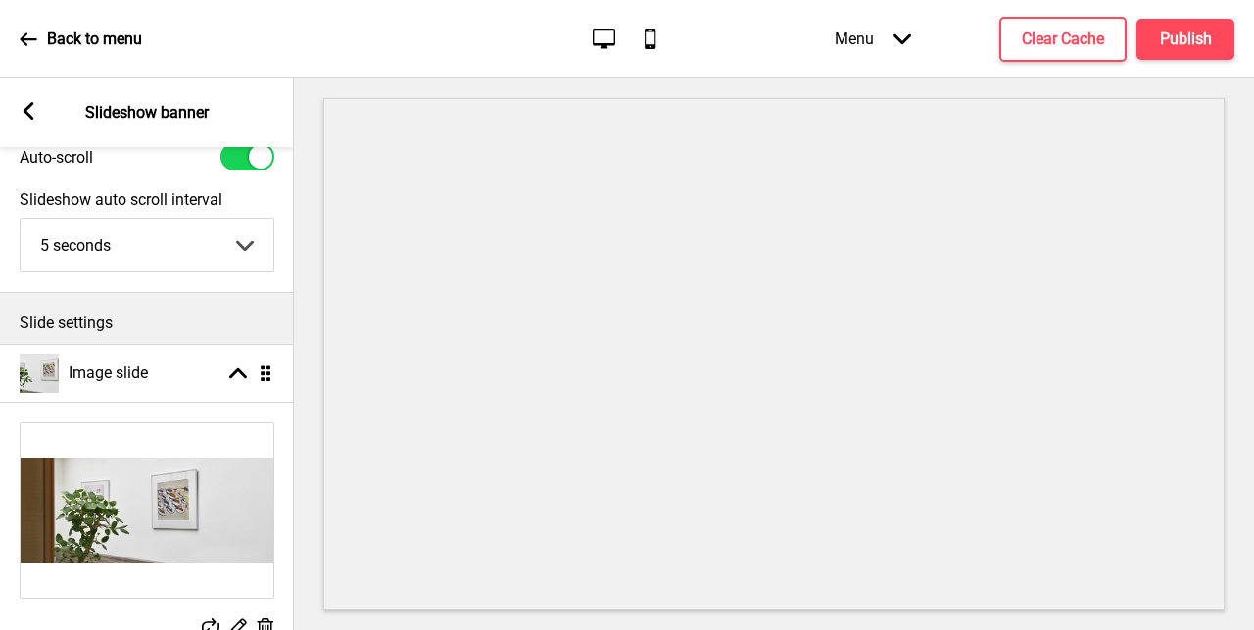
scroll to position [0, 0]
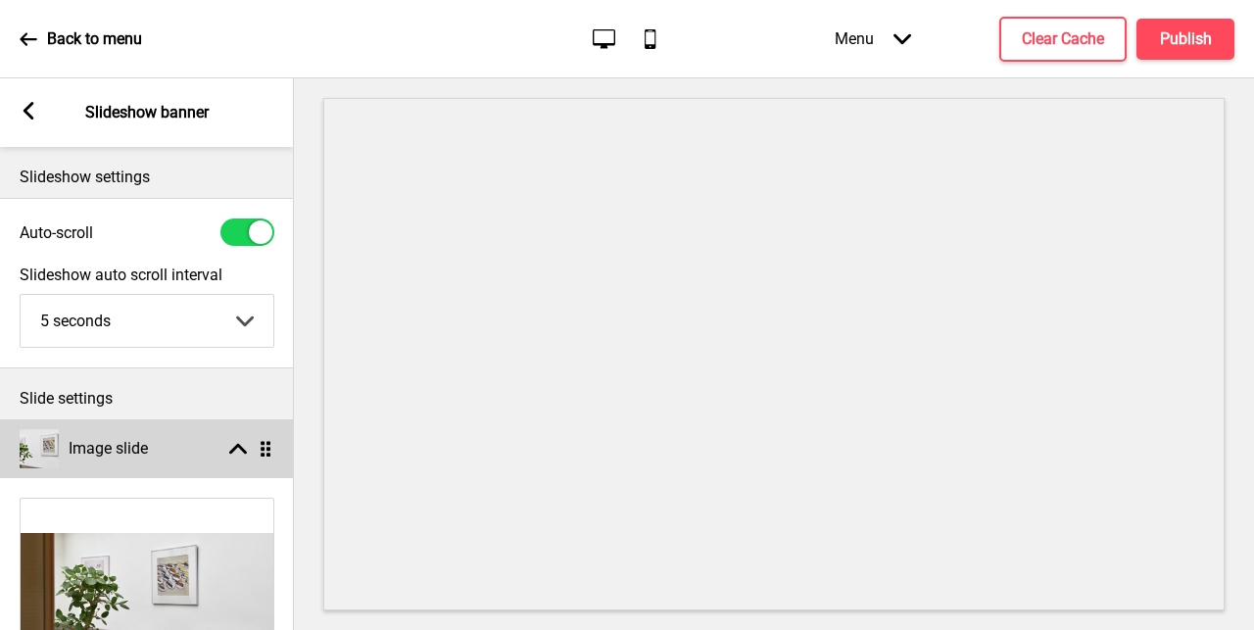
click at [162, 436] on div "Image slide Arrow up Drag" at bounding box center [147, 448] width 294 height 59
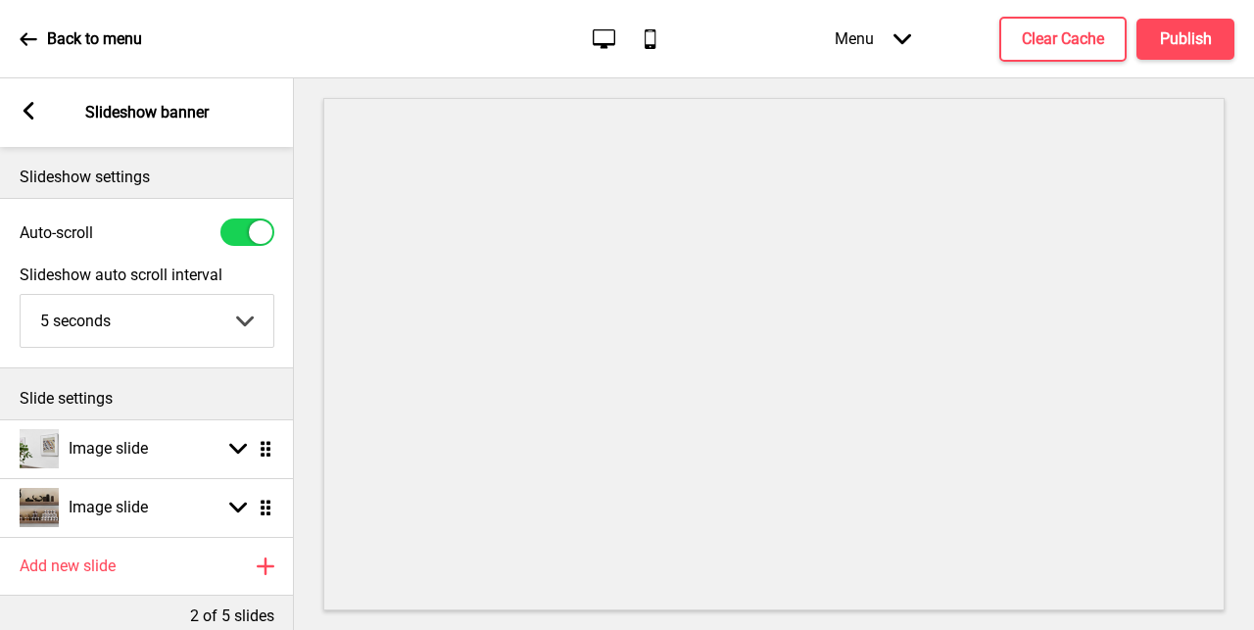
click at [38, 108] on div "Arrow left Slideshow banner" at bounding box center [147, 112] width 294 height 69
click at [1165, 47] on h4 "Publish" at bounding box center [1186, 39] width 52 height 22
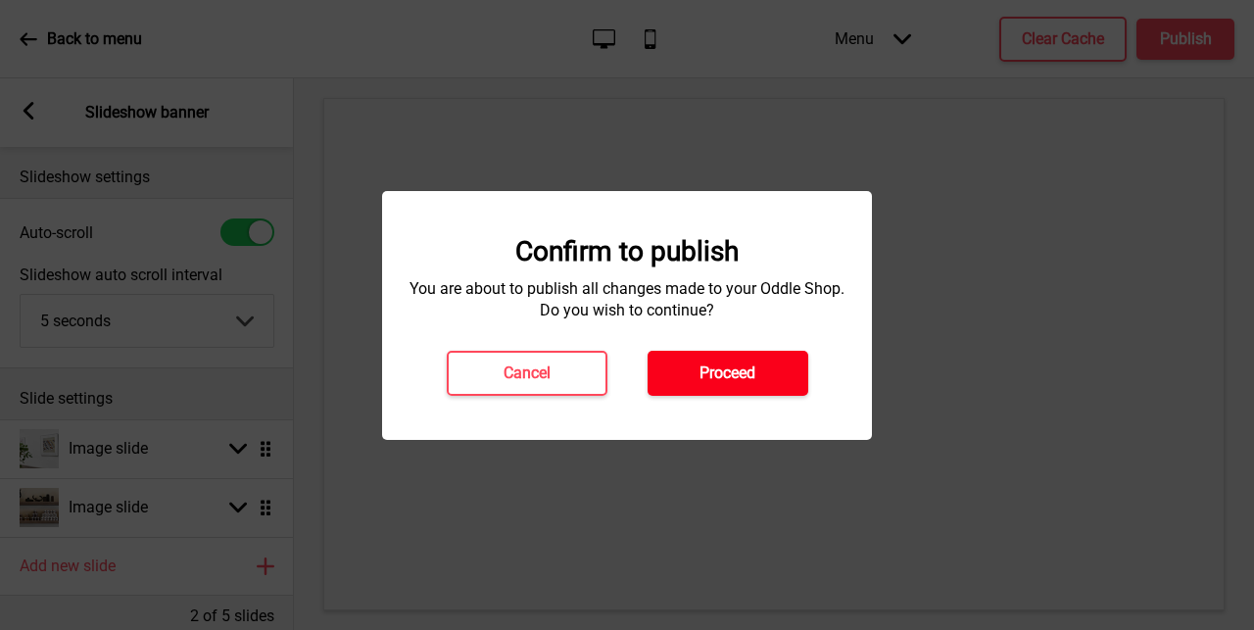
click at [778, 368] on button "Proceed" at bounding box center [728, 373] width 161 height 45
